Goal: Transaction & Acquisition: Purchase product/service

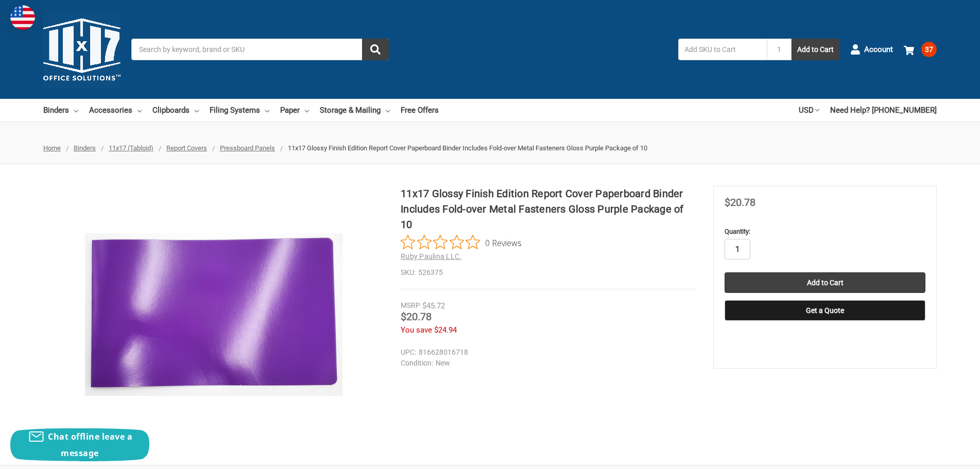
click at [736, 248] on input "1" at bounding box center [737, 249] width 26 height 21
type input "250"
click at [824, 282] on input "Add to Cart" at bounding box center [824, 282] width 201 height 21
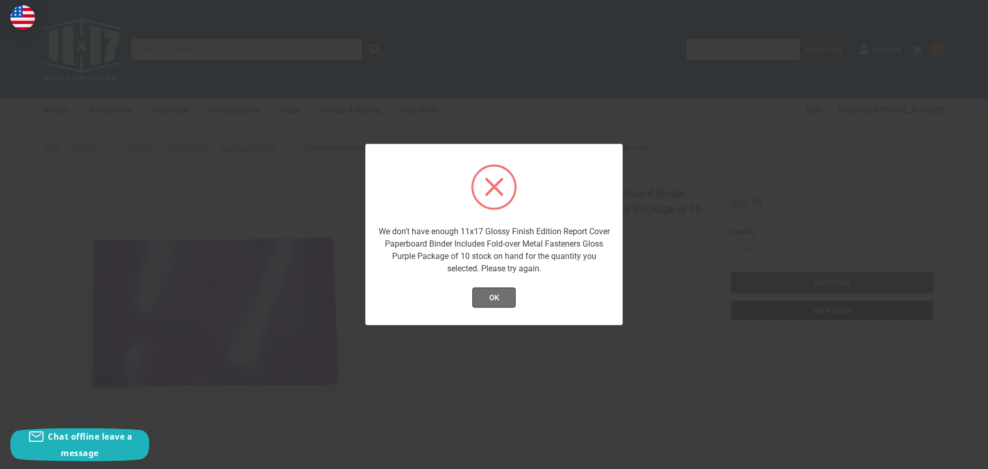
click at [502, 301] on button "OK" at bounding box center [495, 297] width 44 height 21
